Goal: Information Seeking & Learning: Learn about a topic

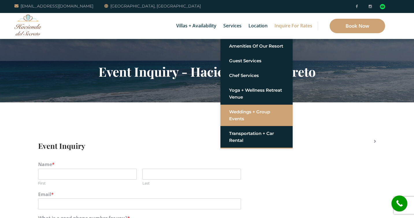
click at [239, 121] on link "Weddings + Group Events" at bounding box center [256, 115] width 55 height 17
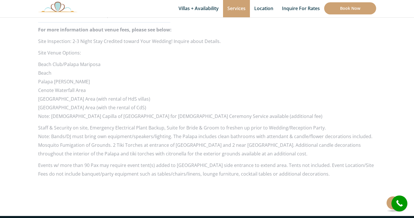
scroll to position [586, 0]
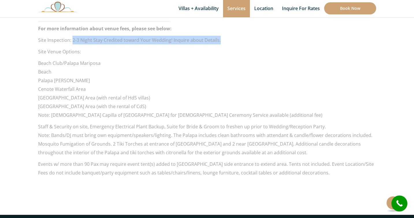
drag, startPoint x: 73, startPoint y: 29, endPoint x: 225, endPoint y: 33, distance: 152.1
click at [225, 36] on p "Site Inspection: 2-3 Night Stay Credited toward Your Wedding! Inquire about Det…" at bounding box center [207, 40] width 338 height 9
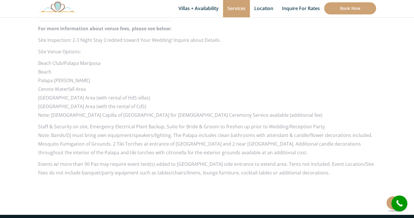
click at [236, 137] on p "Staff & Security on site, Emergency Electrical Plant Backup, Suite for Bride & …" at bounding box center [207, 139] width 338 height 35
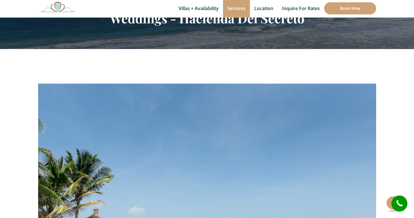
scroll to position [236, 0]
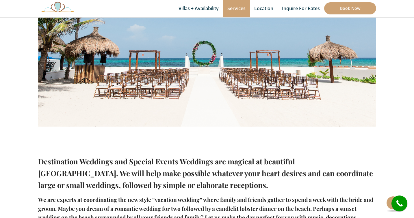
drag, startPoint x: 352, startPoint y: 50, endPoint x: 345, endPoint y: 53, distance: 8.1
click at [352, 50] on img at bounding box center [207, 13] width 338 height 225
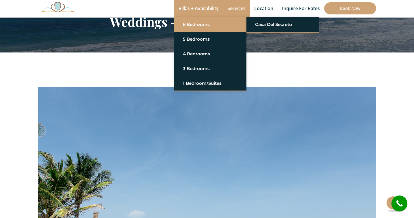
click at [192, 25] on link "6 Bedrooms" at bounding box center [210, 24] width 55 height 10
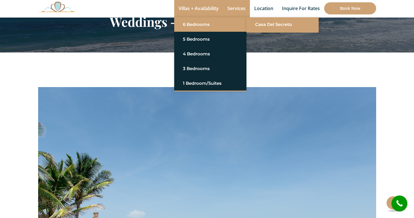
click at [271, 20] on link "Casa del Secreto" at bounding box center [282, 24] width 55 height 10
